Goal: Navigation & Orientation: Go to known website

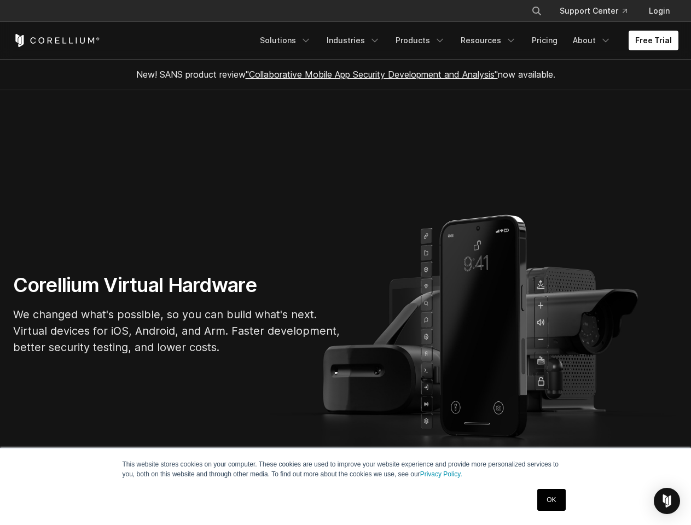
click at [345, 262] on section "Corellium Virtual Hardware We changed what's possible, so you can build what's …" at bounding box center [345, 318] width 691 height 457
click at [536, 11] on icon "Search" at bounding box center [536, 11] width 9 height 9
click at [536, 11] on div "×" at bounding box center [537, 10] width 11 height 16
click at [667, 501] on img "Open Intercom Messenger" at bounding box center [666, 500] width 13 height 13
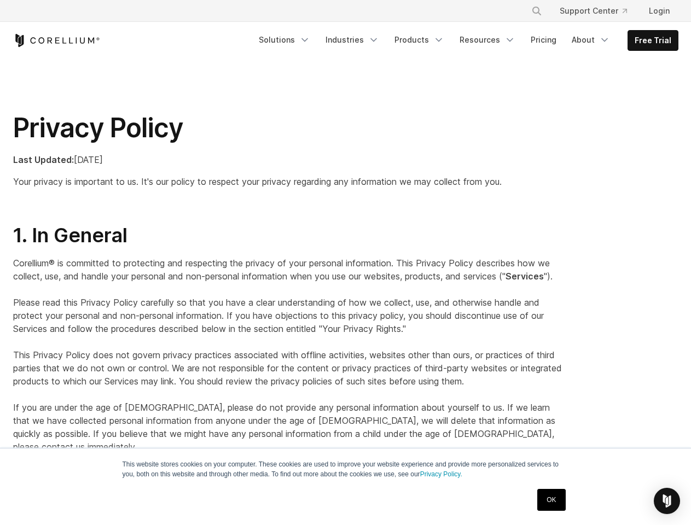
click at [345, 262] on p "Corellium® is committed to protecting and respecting the privacy of your person…" at bounding box center [288, 354] width 551 height 197
click at [536, 11] on icon "Search" at bounding box center [536, 11] width 9 height 9
click at [536, 11] on div "×" at bounding box center [537, 10] width 11 height 16
click at [667, 501] on img "Open Intercom Messenger" at bounding box center [666, 500] width 13 height 13
